Goal: Task Accomplishment & Management: Use online tool/utility

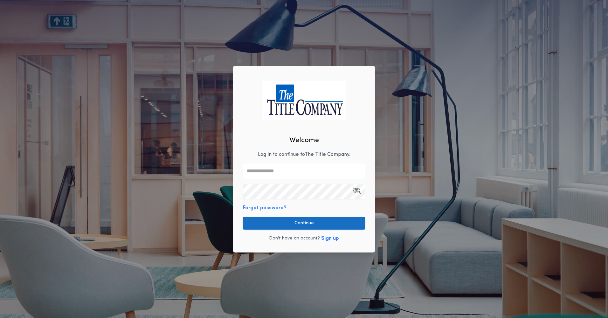
type input "**********"
click at [301, 222] on button "Continue" at bounding box center [304, 223] width 122 height 13
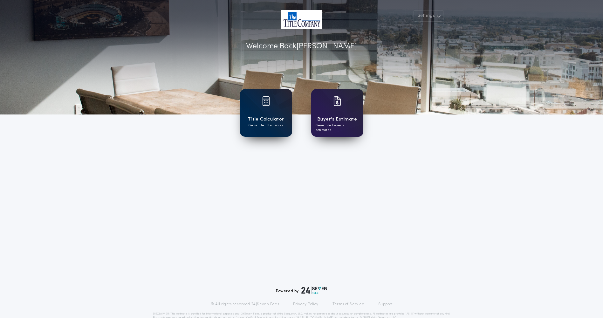
click at [273, 119] on h1 "Title Calculator" at bounding box center [266, 119] width 36 height 7
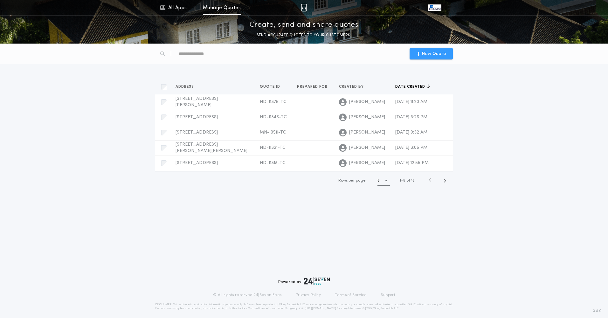
click at [431, 52] on span "New Quote" at bounding box center [433, 54] width 24 height 7
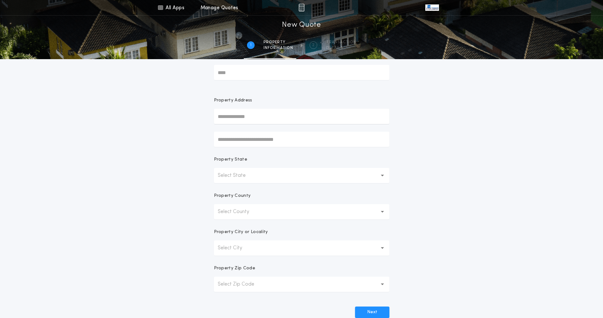
scroll to position [21, 0]
click at [240, 117] on input "text" at bounding box center [301, 115] width 175 height 15
click at [273, 130] on button "[STREET_ADDRESS]" at bounding box center [301, 129] width 175 height 10
type input "**********"
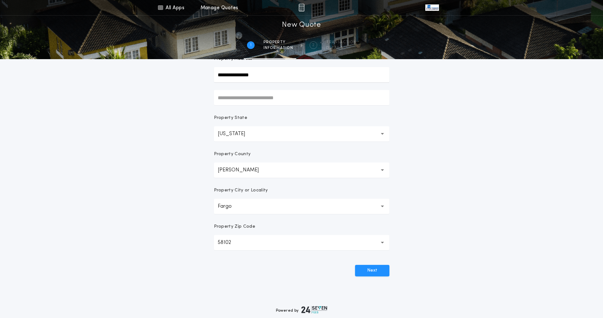
scroll to position [74, 0]
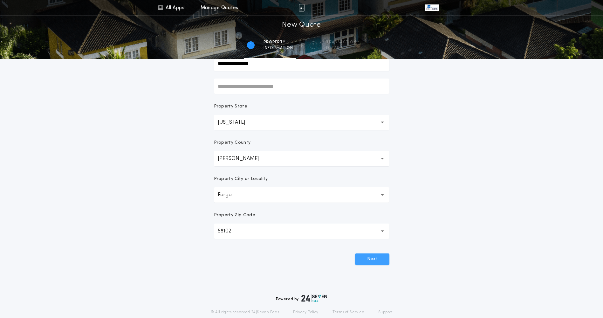
click at [379, 258] on button "Next" at bounding box center [372, 258] width 34 height 11
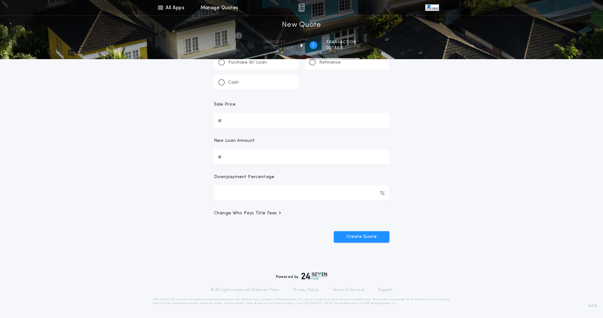
scroll to position [0, 0]
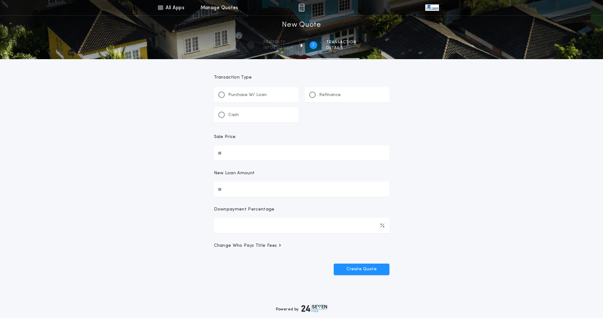
click at [310, 93] on div at bounding box center [312, 95] width 6 height 6
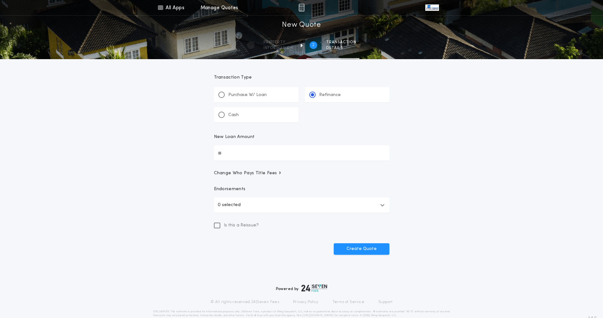
drag, startPoint x: 219, startPoint y: 153, endPoint x: 226, endPoint y: 153, distance: 6.4
click at [221, 153] on input "New Loan Amount" at bounding box center [301, 152] width 175 height 15
type input "********"
click at [364, 248] on button "Create Quote" at bounding box center [362, 248] width 56 height 11
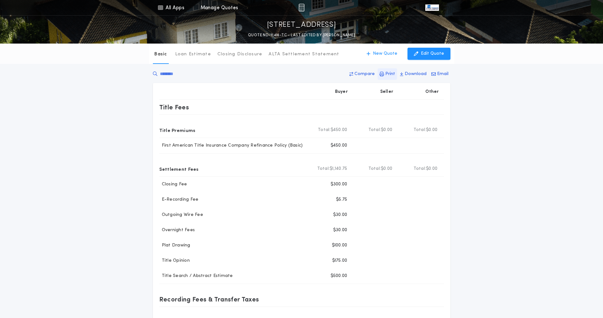
click at [388, 73] on p "Print" at bounding box center [390, 74] width 10 height 6
